Goal: Task Accomplishment & Management: Use online tool/utility

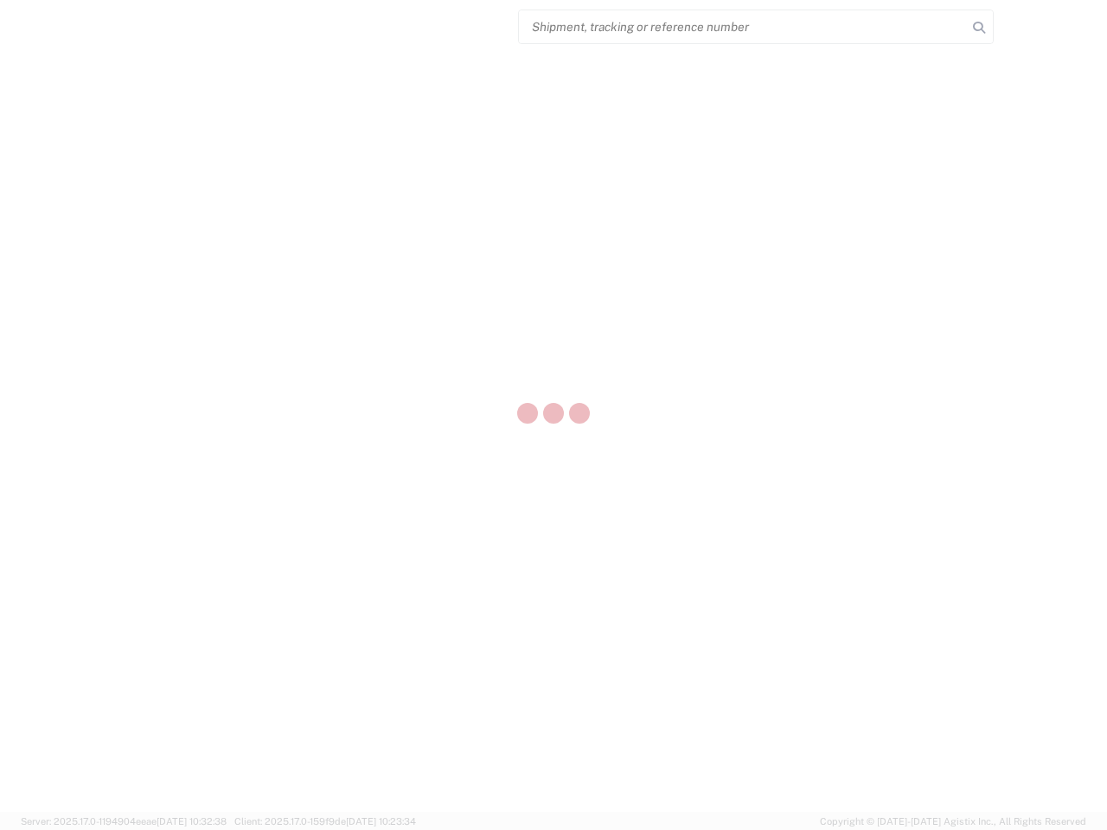
select select "US"
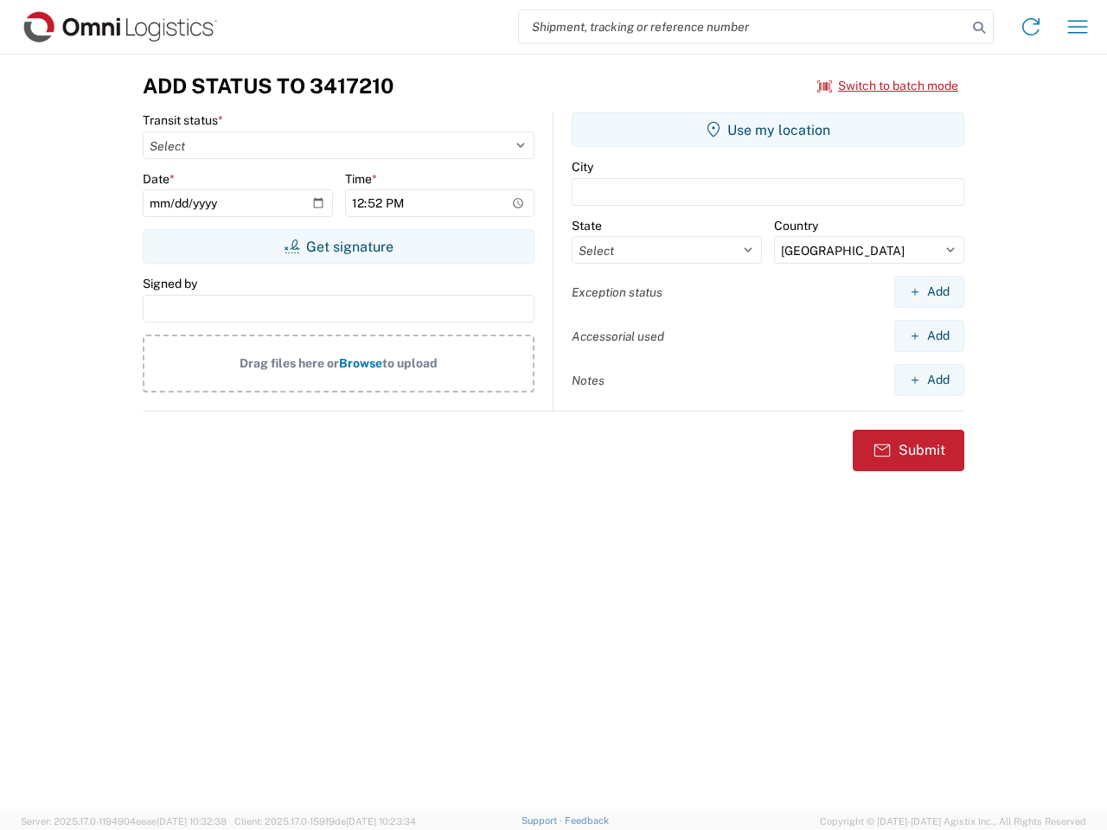
click at [743, 27] on input "search" at bounding box center [743, 26] width 448 height 33
click at [979, 28] on icon at bounding box center [979, 28] width 24 height 24
click at [1031, 27] on icon at bounding box center [1031, 27] width 28 height 28
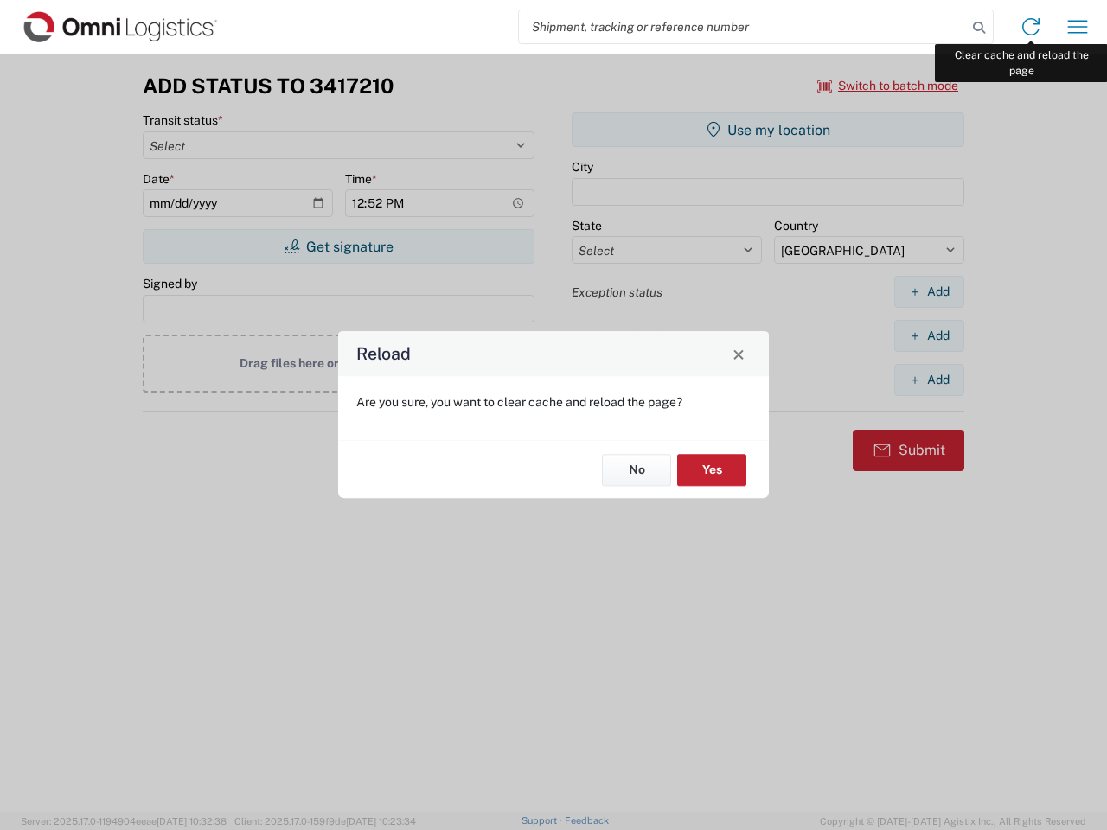
click at [1078, 27] on div "Reload Are you sure, you want to clear cache and reload the page? No Yes" at bounding box center [553, 415] width 1107 height 830
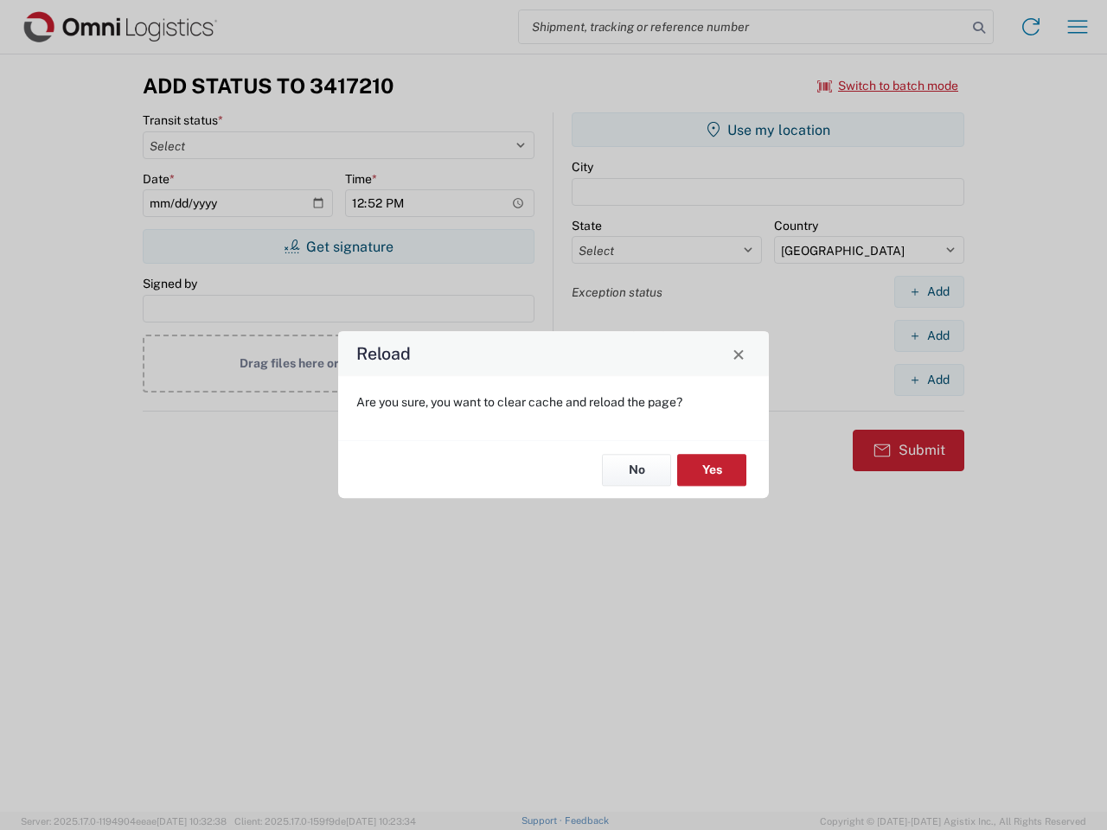
click at [888, 86] on div "Reload Are you sure, you want to clear cache and reload the page? No Yes" at bounding box center [553, 415] width 1107 height 830
click at [338, 247] on div "Reload Are you sure, you want to clear cache and reload the page? No Yes" at bounding box center [553, 415] width 1107 height 830
click at [768, 130] on div "Reload Are you sure, you want to clear cache and reload the page? No Yes" at bounding box center [553, 415] width 1107 height 830
click at [929, 291] on div "Reload Are you sure, you want to clear cache and reload the page? No Yes" at bounding box center [553, 415] width 1107 height 830
click at [929, 336] on div "Reload Are you sure, you want to clear cache and reload the page? No Yes" at bounding box center [553, 415] width 1107 height 830
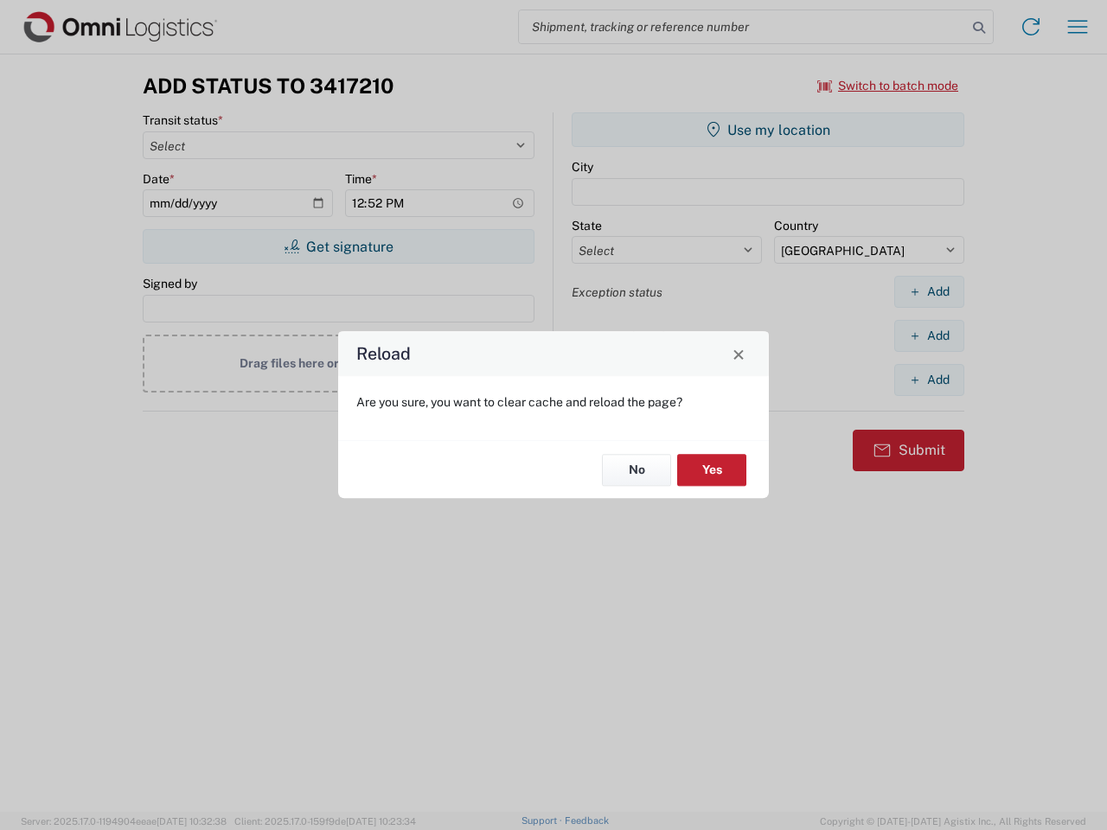
click at [929, 380] on div "Reload Are you sure, you want to clear cache and reload the page? No Yes" at bounding box center [553, 415] width 1107 height 830
